Goal: Obtain resource: Download file/media

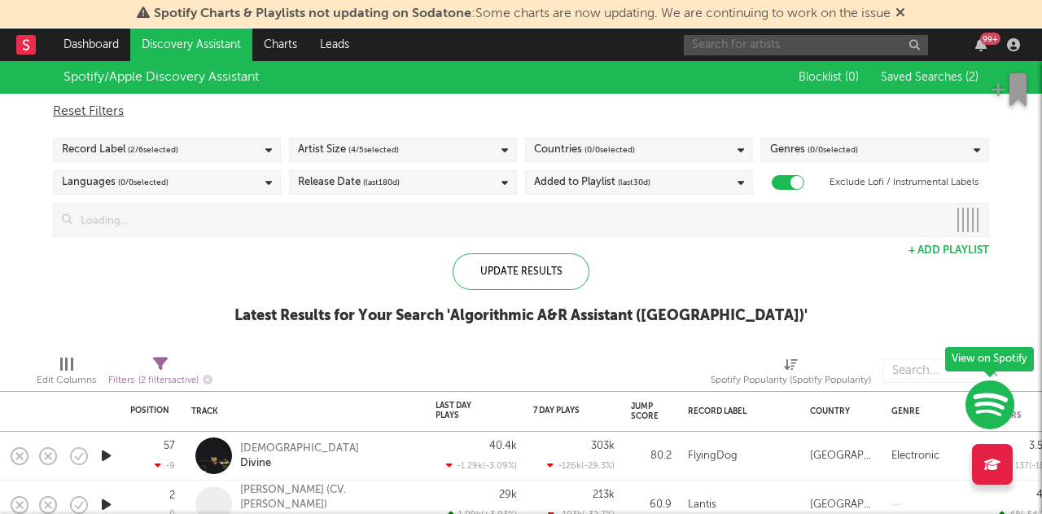
click at [808, 49] on input "text" at bounding box center [806, 45] width 244 height 20
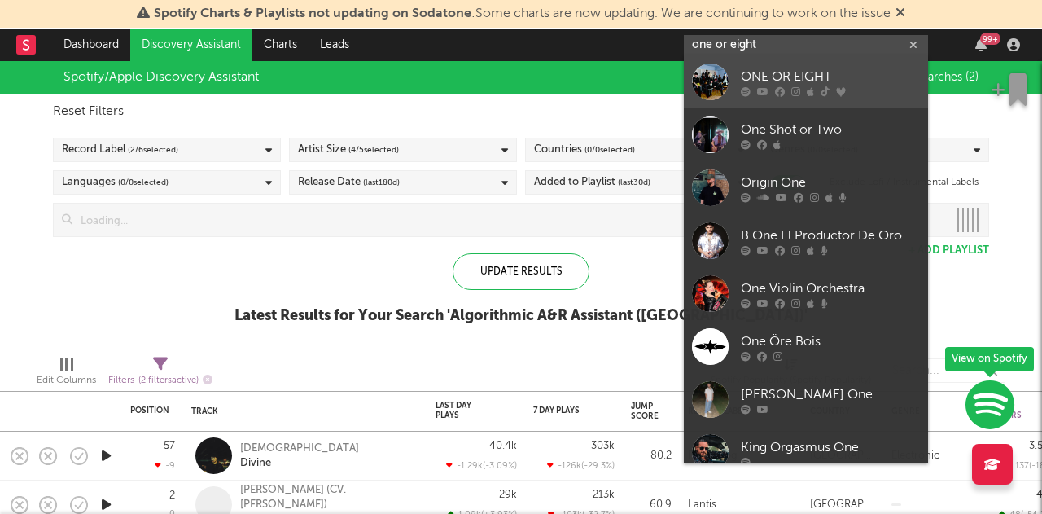
type input "one or eight"
click at [824, 87] on icon at bounding box center [825, 92] width 9 height 10
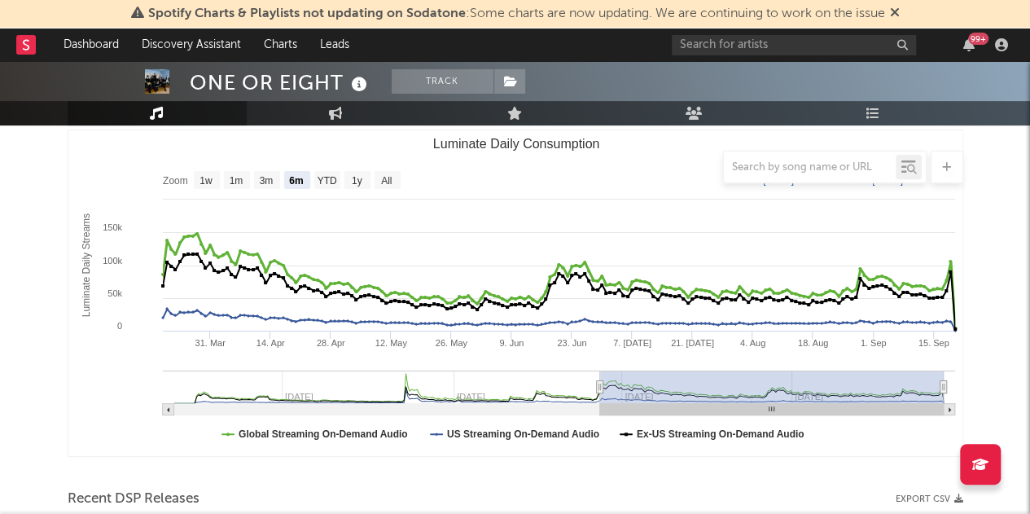
scroll to position [119, 0]
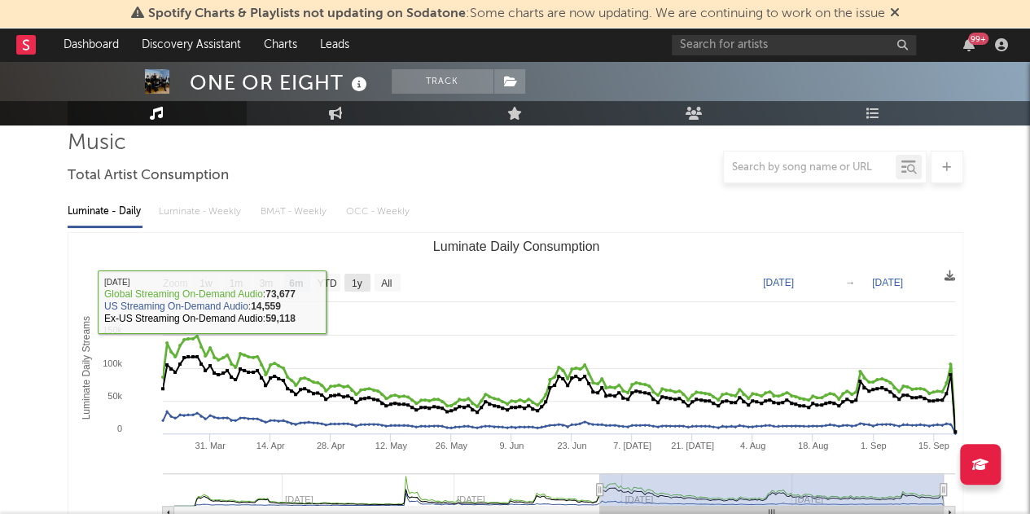
click at [352, 279] on text "1y" at bounding box center [356, 283] width 11 height 11
select select "1y"
type input "[DATE]"
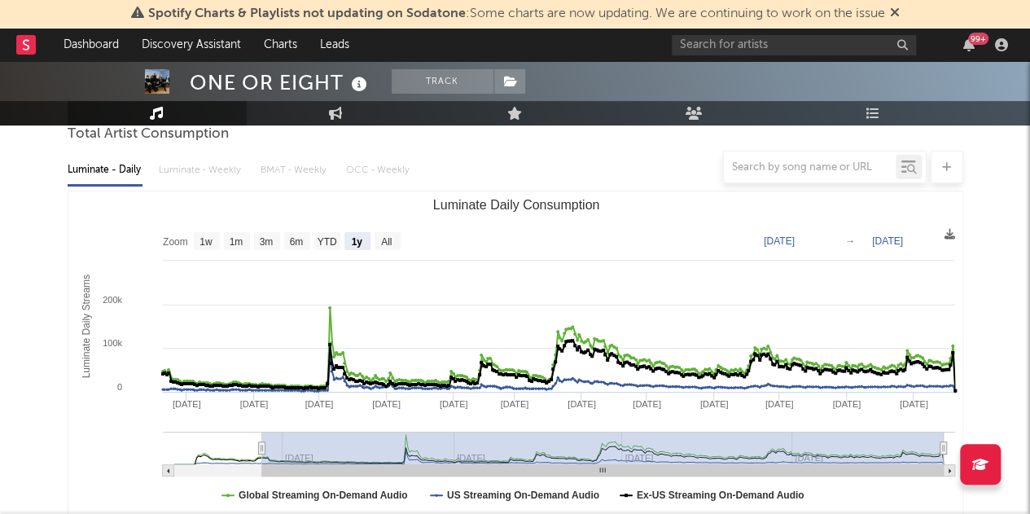
scroll to position [161, 0]
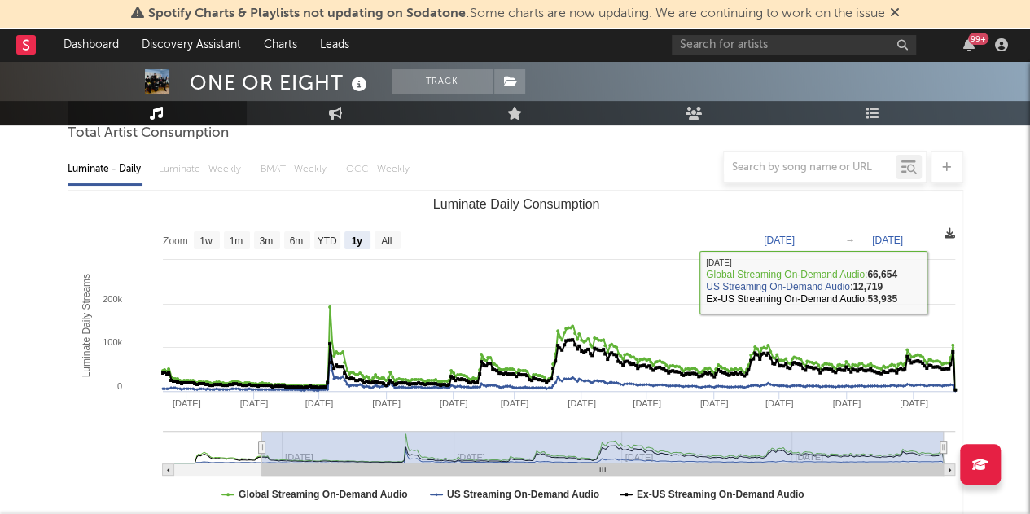
click at [945, 235] on icon at bounding box center [950, 233] width 11 height 11
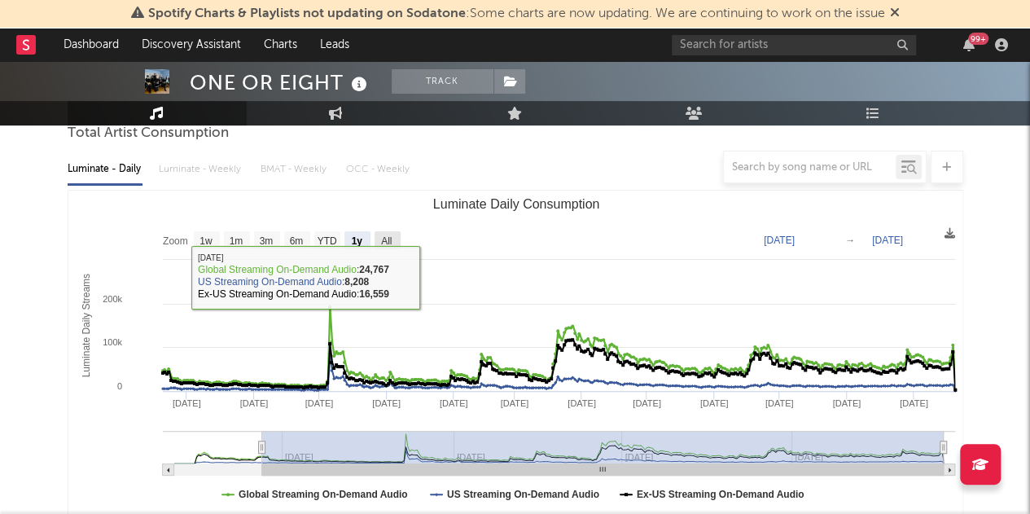
click at [383, 235] on text "All" at bounding box center [386, 240] width 11 height 11
select select "All"
type input "[DATE]"
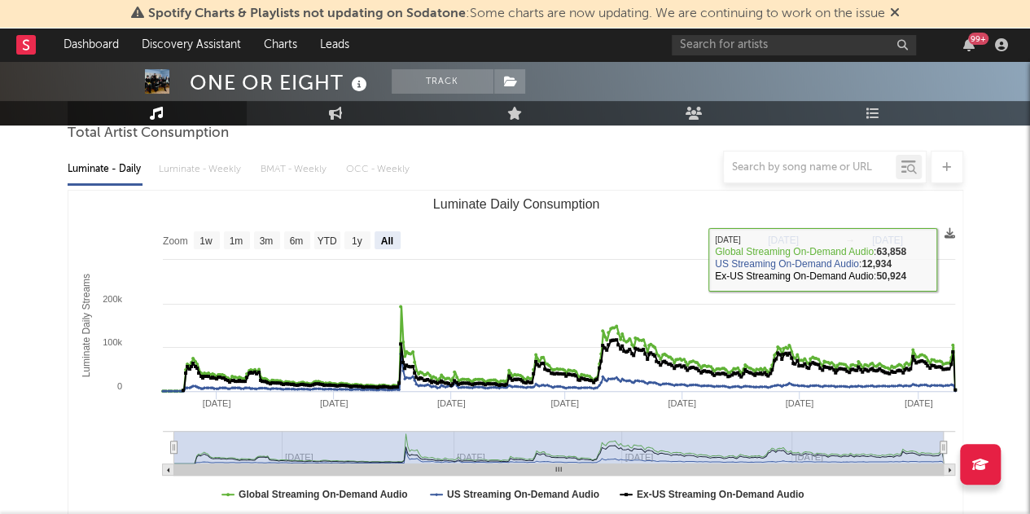
click at [942, 232] on rect "Luminate Daily Consumption" at bounding box center [515, 354] width 895 height 326
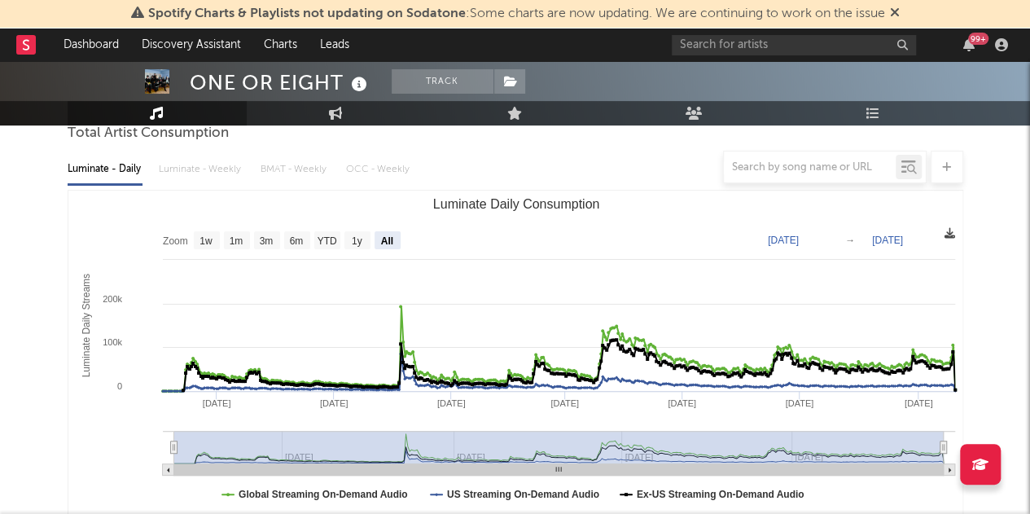
click at [947, 233] on icon at bounding box center [950, 233] width 11 height 11
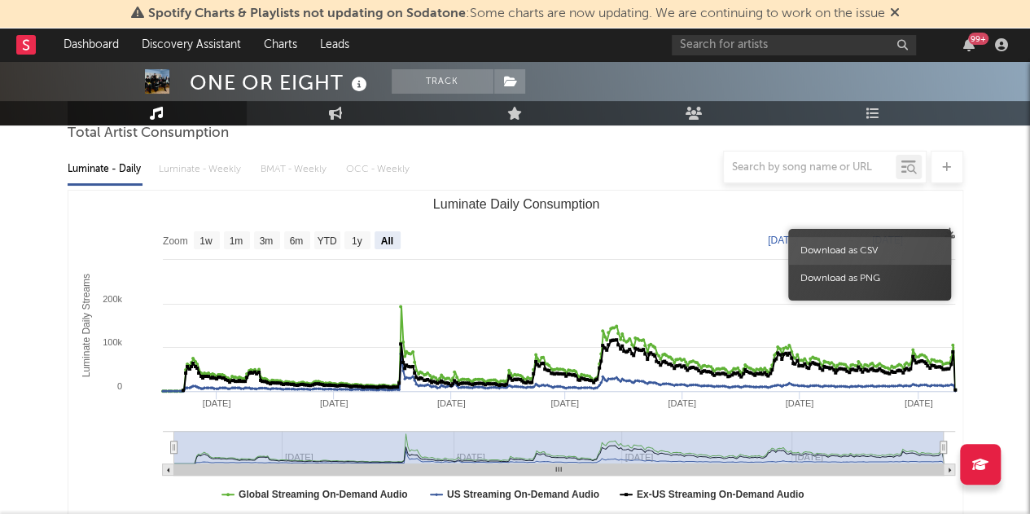
click at [901, 248] on span "Download as CSV" at bounding box center [869, 251] width 163 height 28
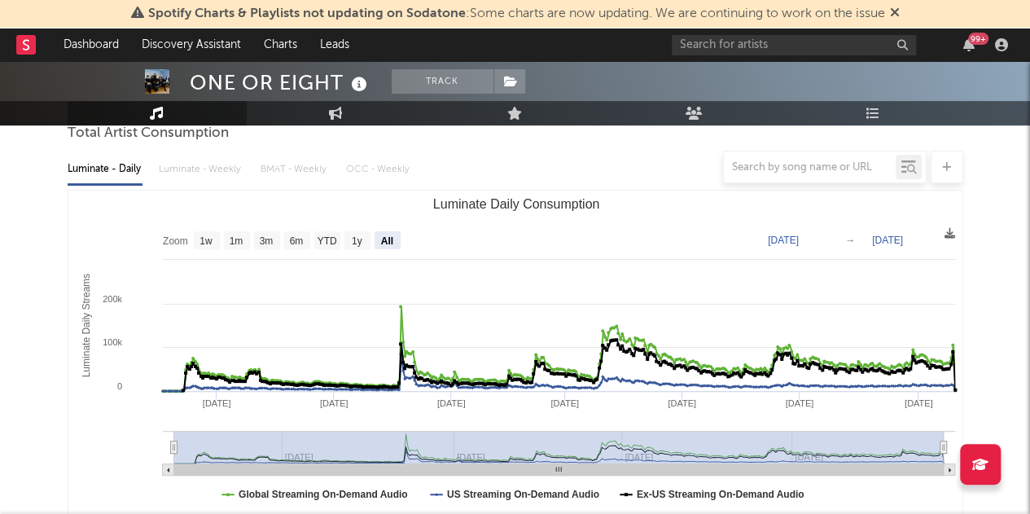
scroll to position [0, 0]
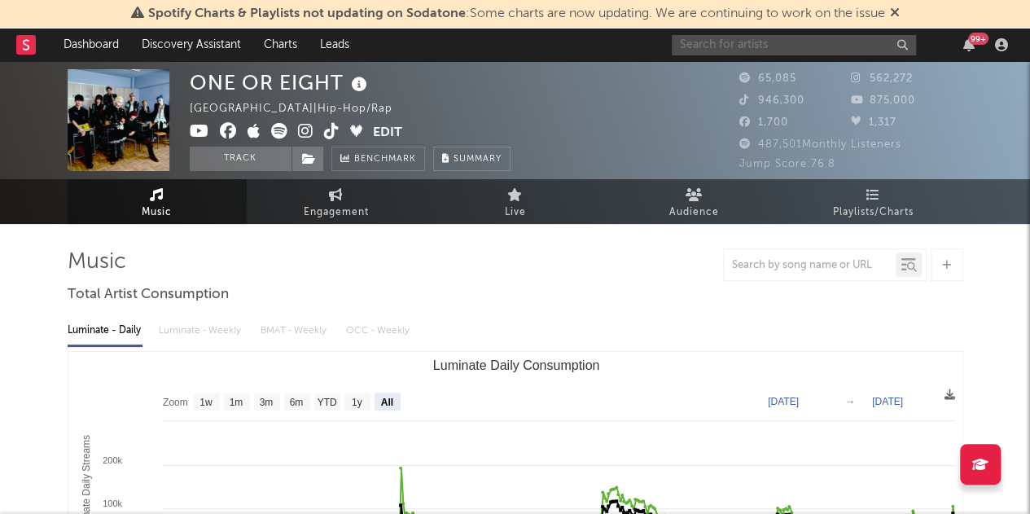
click at [723, 51] on input "text" at bounding box center [794, 45] width 244 height 20
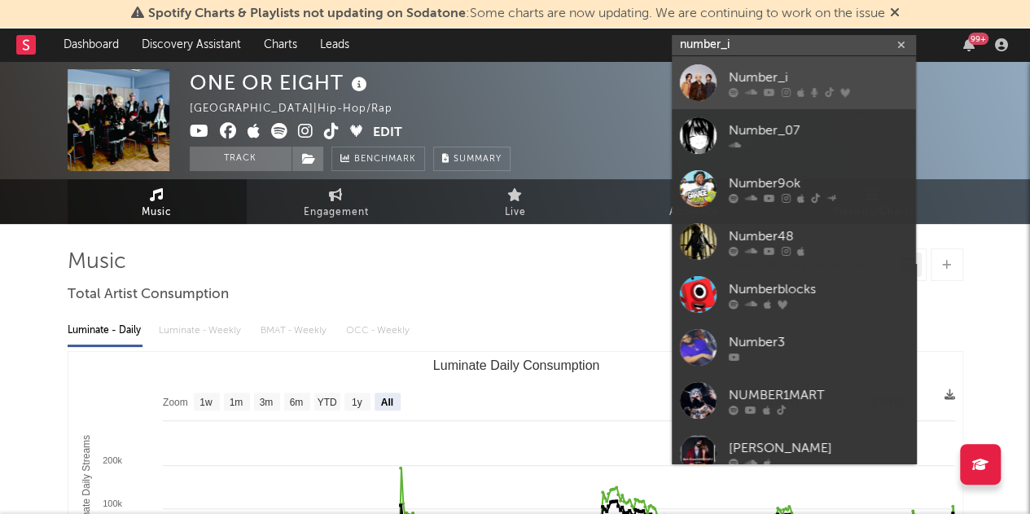
type input "number_i"
click at [845, 72] on div "Number_i" at bounding box center [818, 78] width 179 height 20
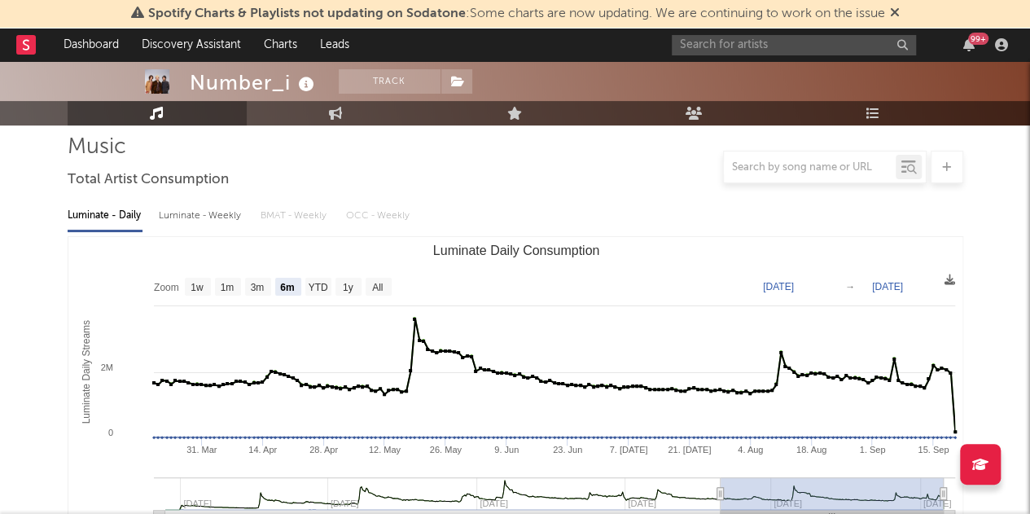
scroll to position [116, 0]
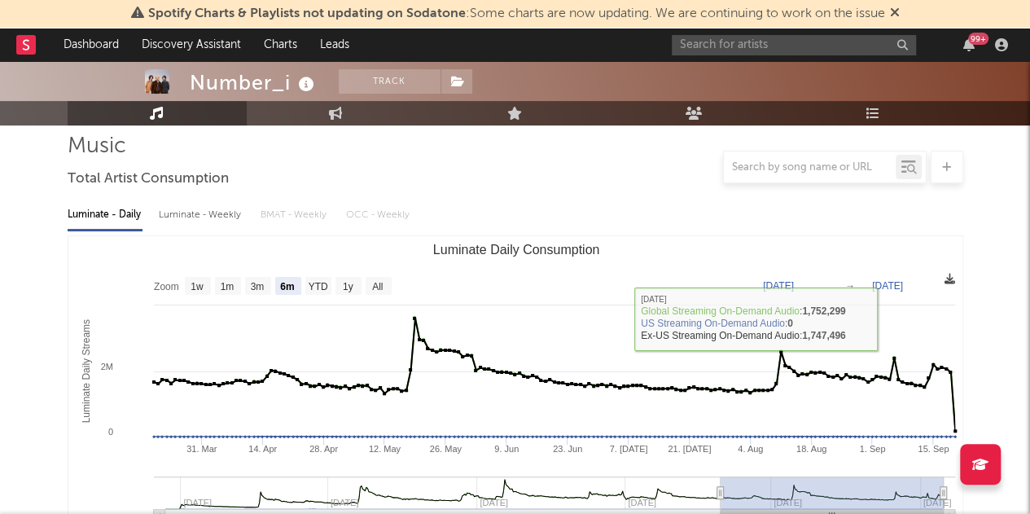
click at [951, 279] on icon at bounding box center [950, 279] width 11 height 11
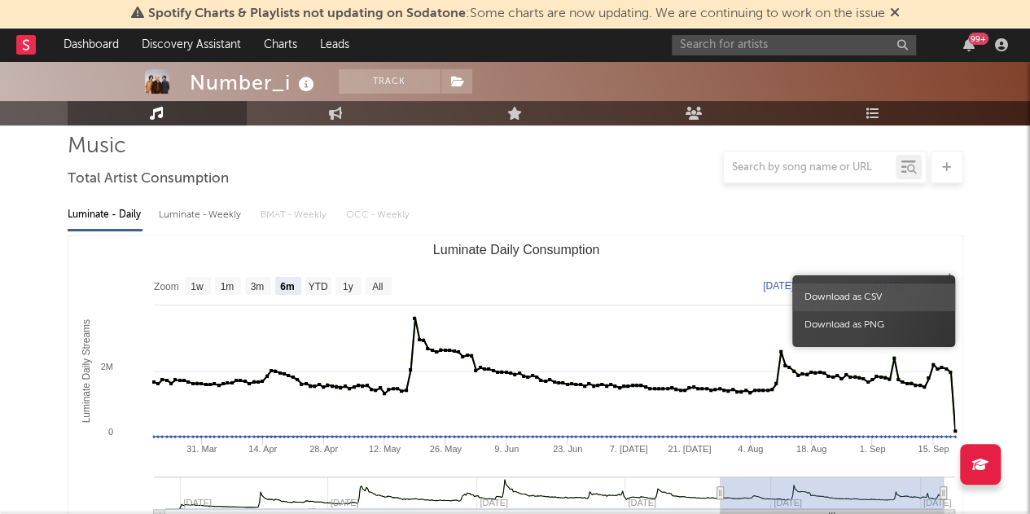
click at [904, 292] on span "Download as CSV" at bounding box center [873, 297] width 163 height 28
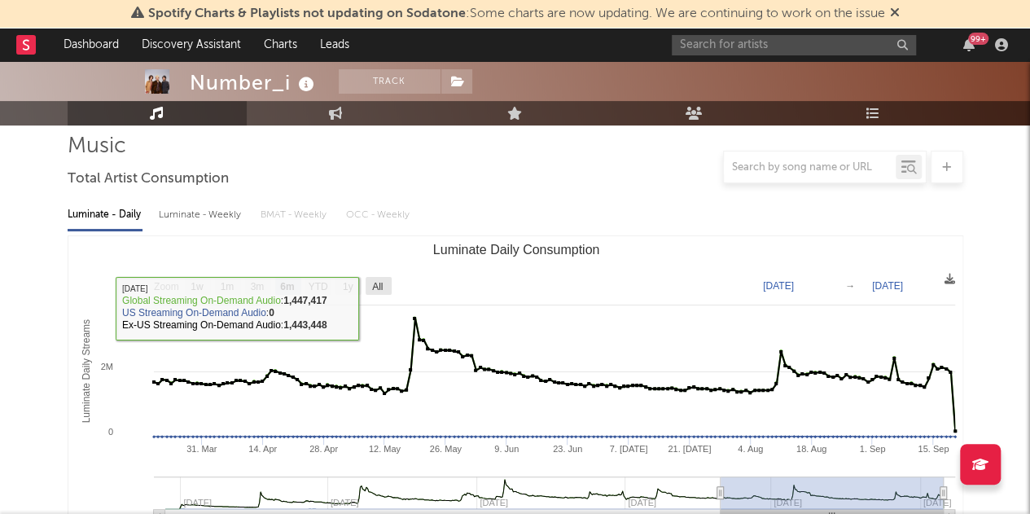
click at [380, 283] on text "All" at bounding box center [377, 286] width 11 height 11
select select "All"
type input "[DATE]"
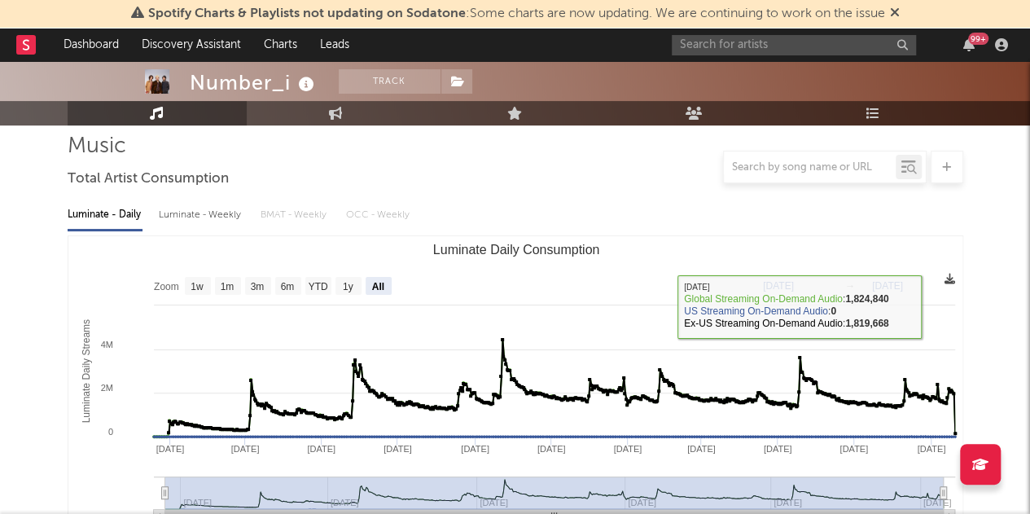
click at [946, 279] on icon at bounding box center [950, 279] width 11 height 11
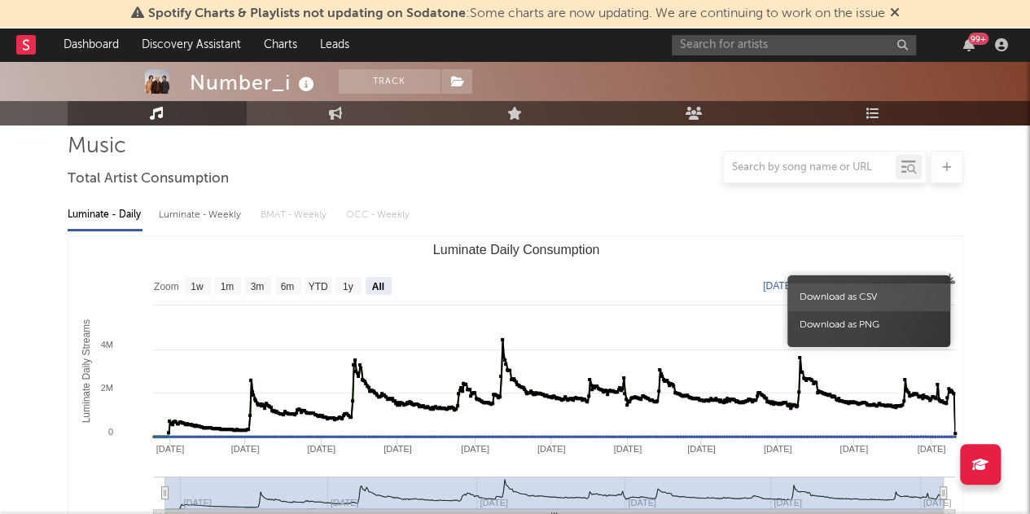
click at [880, 288] on span "Download as CSV" at bounding box center [869, 297] width 163 height 28
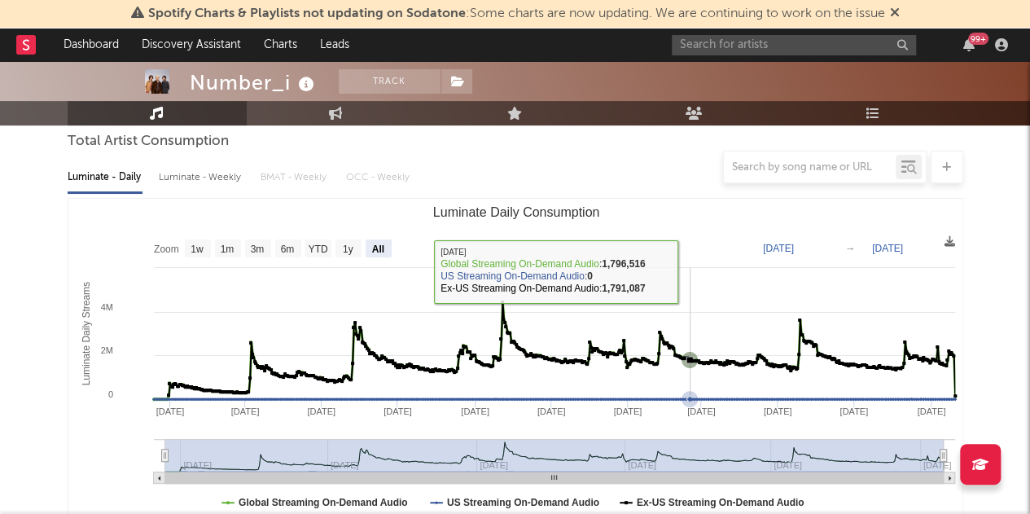
scroll to position [175, 0]
